Goal: Task Accomplishment & Management: Manage account settings

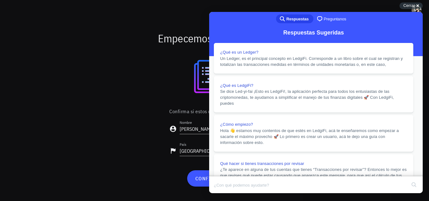
click at [221, 194] on button "Close" at bounding box center [214, 198] width 11 height 8
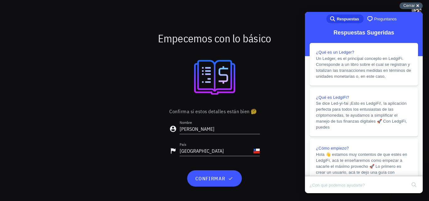
click at [408, 3] on span "Cerrar" at bounding box center [409, 5] width 12 height 5
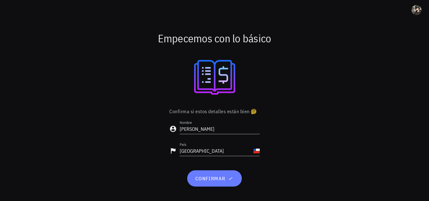
click at [221, 177] on span "confirmar" at bounding box center [214, 179] width 39 height 6
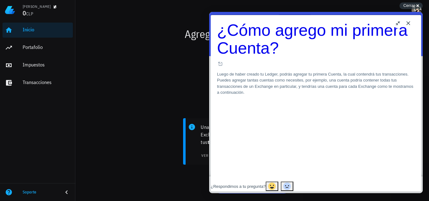
click at [407, 23] on button "Close" at bounding box center [408, 23] width 10 height 10
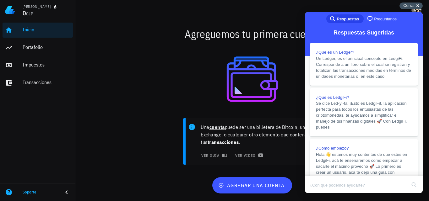
click at [409, 4] on span "Cerrar" at bounding box center [409, 5] width 12 height 5
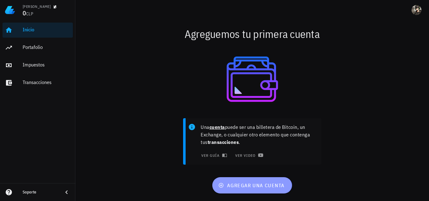
click at [258, 185] on span "agregar una cuenta" at bounding box center [251, 185] width 65 height 6
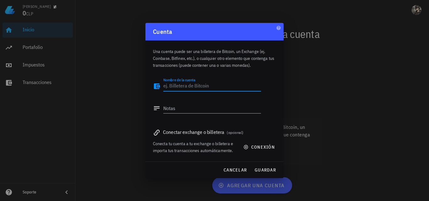
click at [191, 88] on textarea "Nombre de la cuenta" at bounding box center [212, 86] width 98 height 10
type textarea "Mercado Pago"
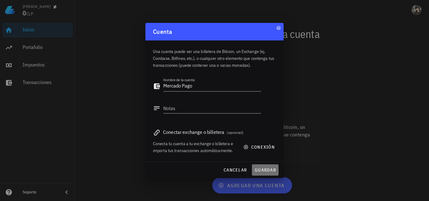
click at [267, 169] on span "guardar" at bounding box center [265, 170] width 22 height 6
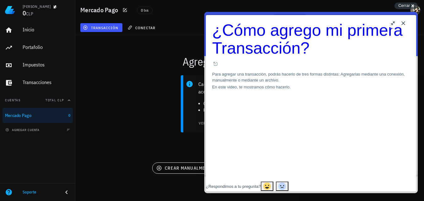
click at [408, 23] on button "Close" at bounding box center [403, 23] width 10 height 10
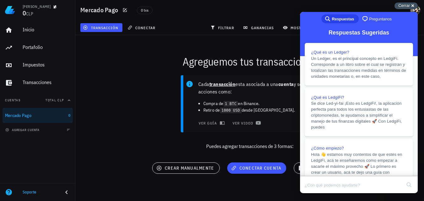
click at [405, 5] on span "Cerrar" at bounding box center [404, 5] width 12 height 5
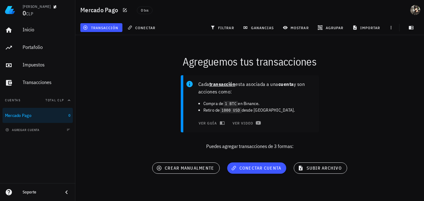
click at [367, 102] on div "Cada transacción esta asociada a una cuenta y son acciones como: Compra de 1 BT…" at bounding box center [250, 115] width 356 height 87
